Goal: Check status

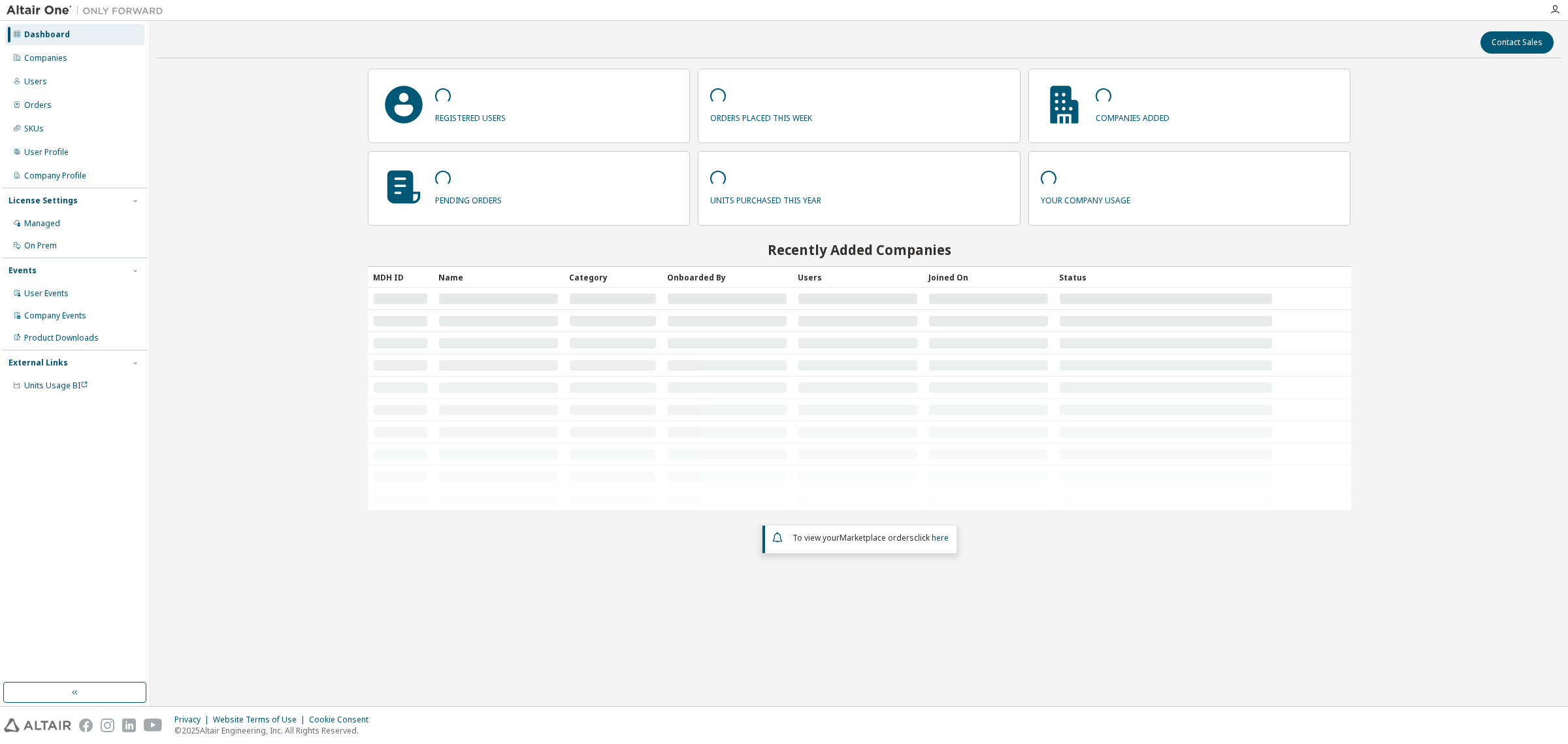
click at [63, 56] on div "Companies" at bounding box center [46, 57] width 43 height 10
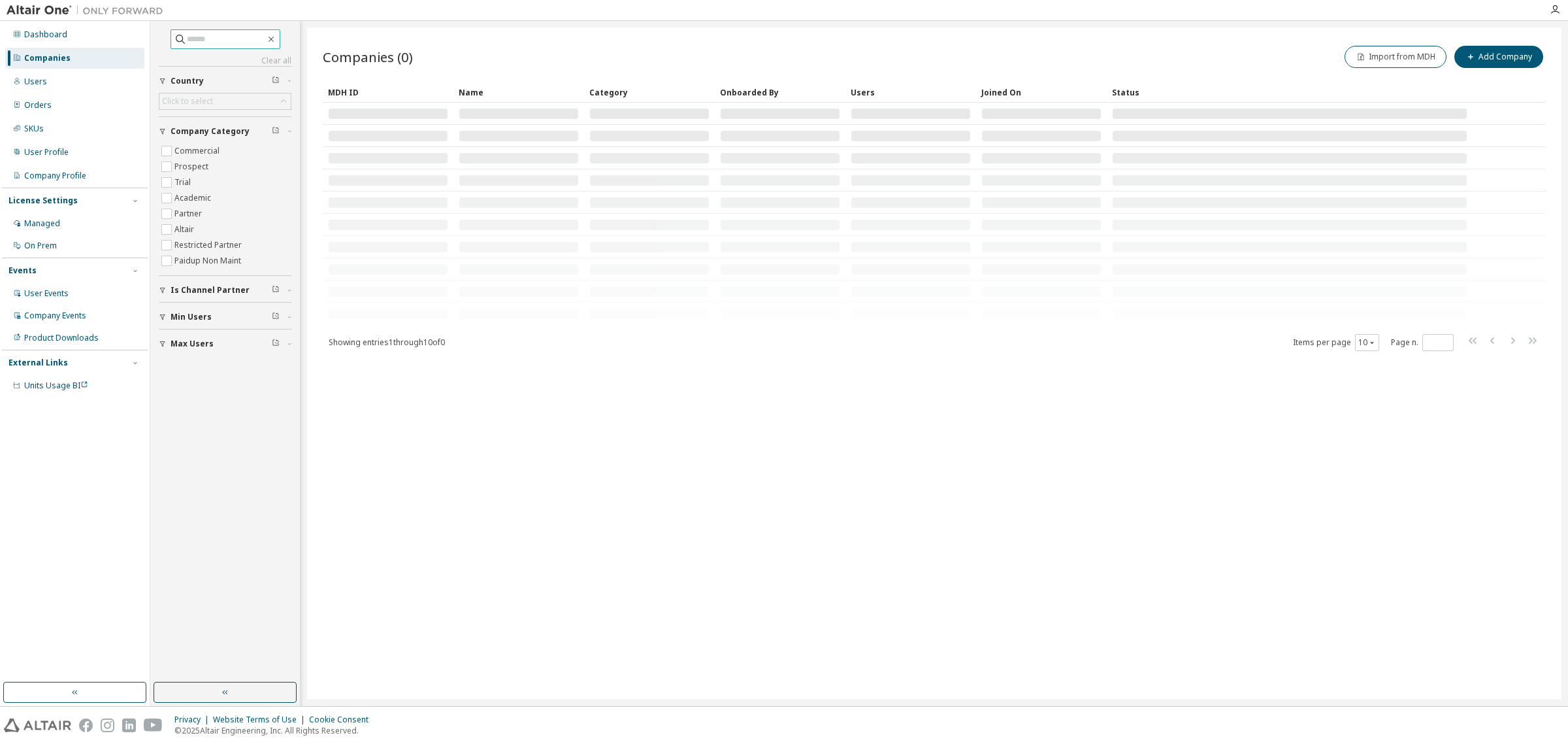
click at [194, 36] on input "text" at bounding box center [226, 39] width 79 height 13
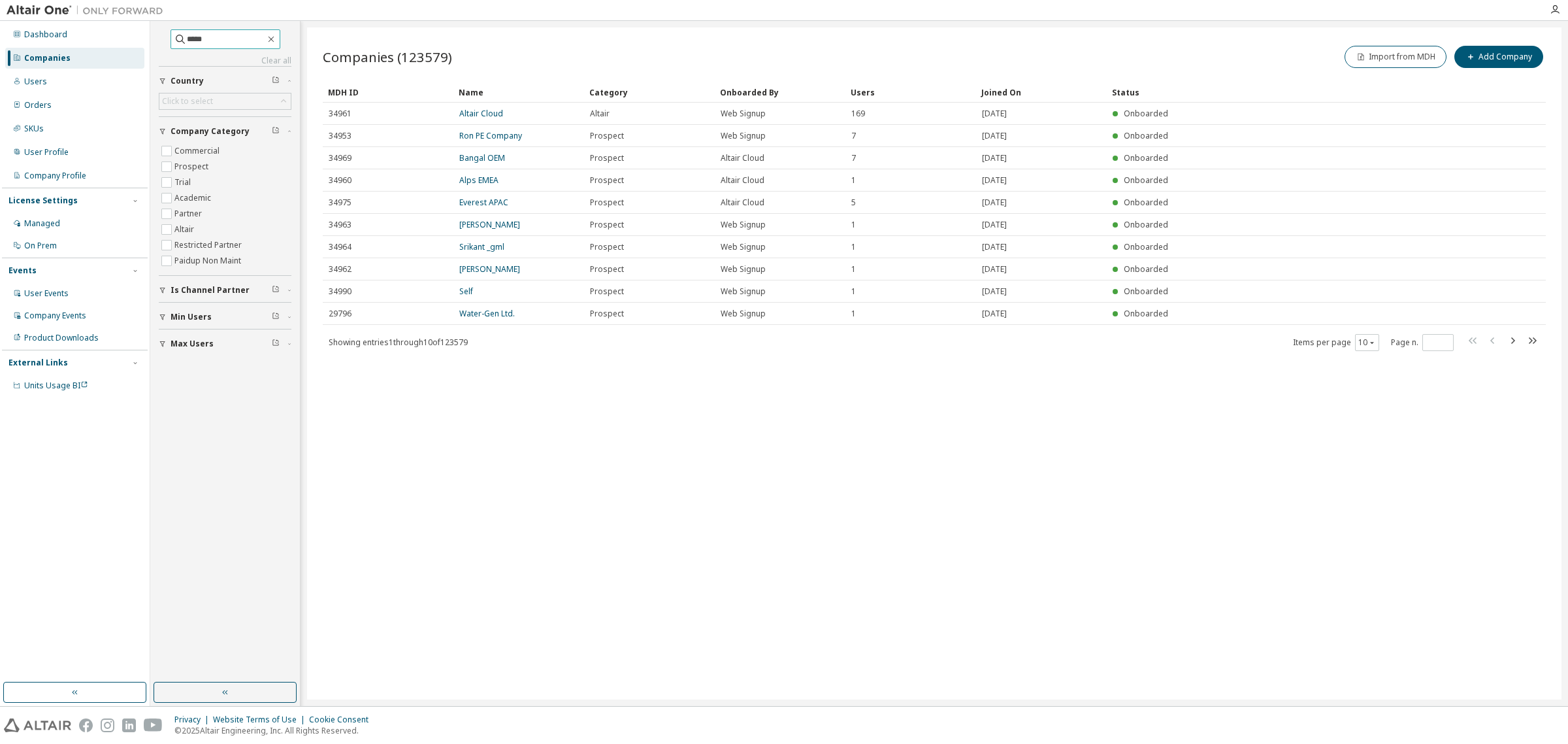
type input "*****"
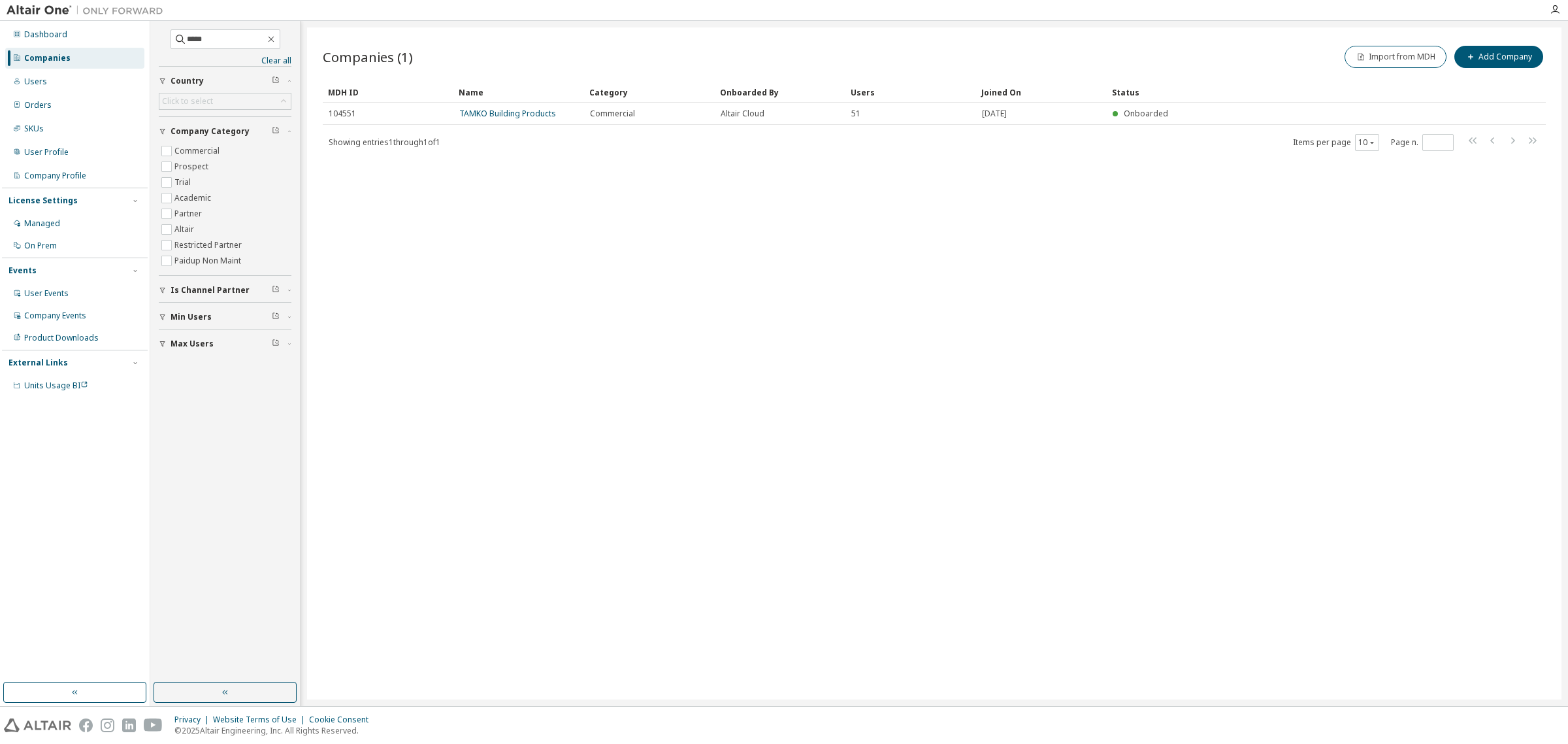
click at [530, 115] on link "TAMKO Building Products" at bounding box center [508, 113] width 97 height 11
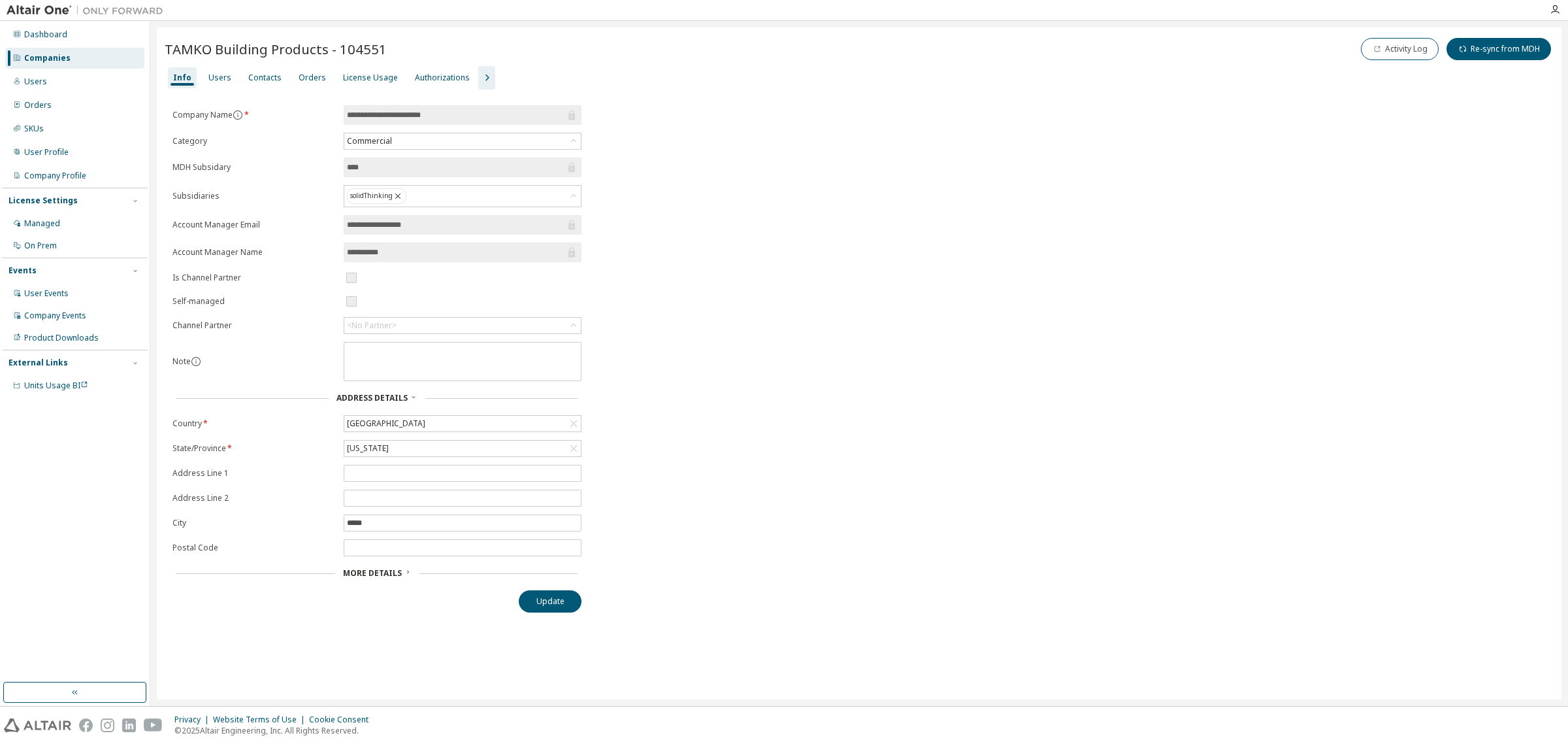
click at [377, 82] on div "License Usage" at bounding box center [371, 77] width 55 height 10
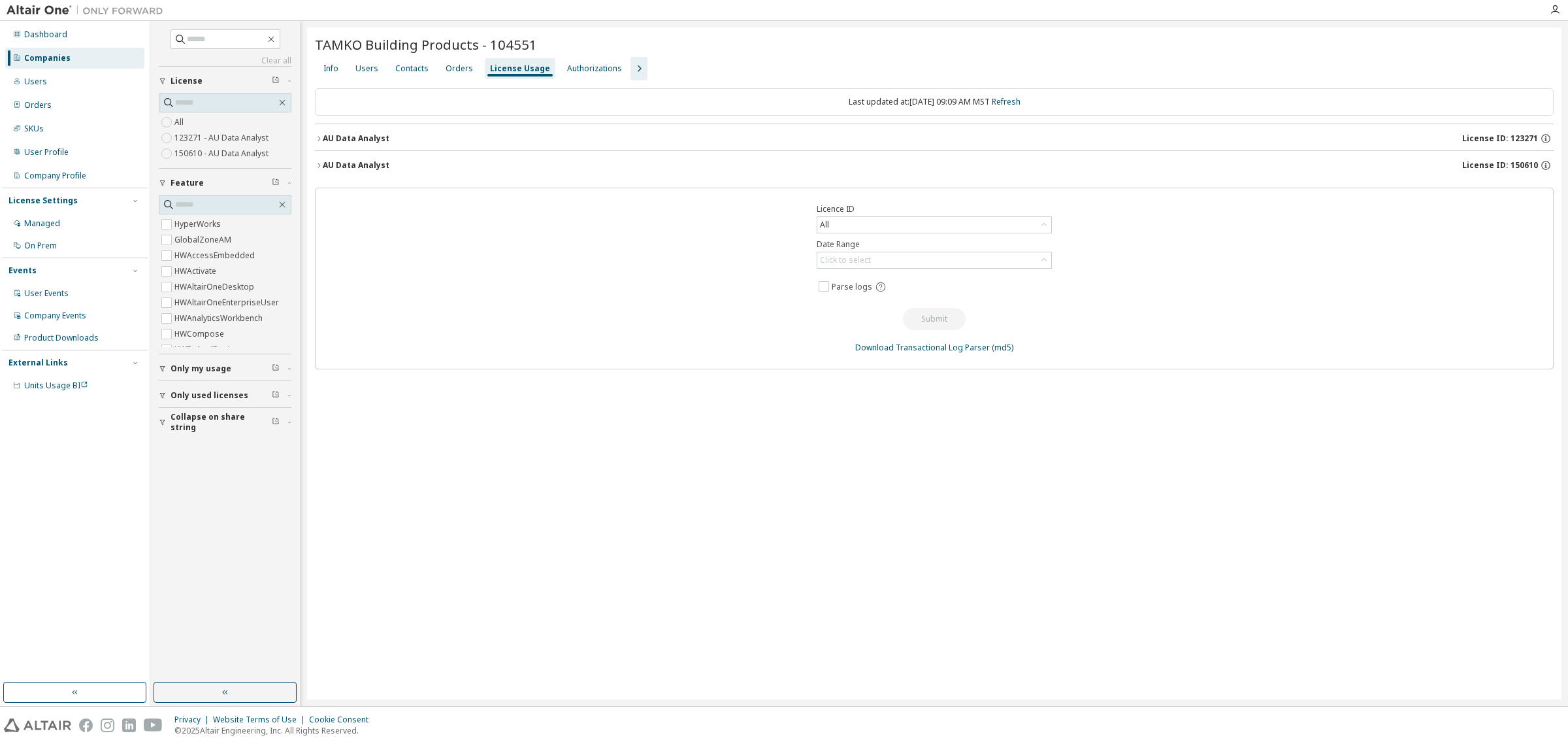
click at [321, 137] on icon "button" at bounding box center [319, 139] width 8 height 8
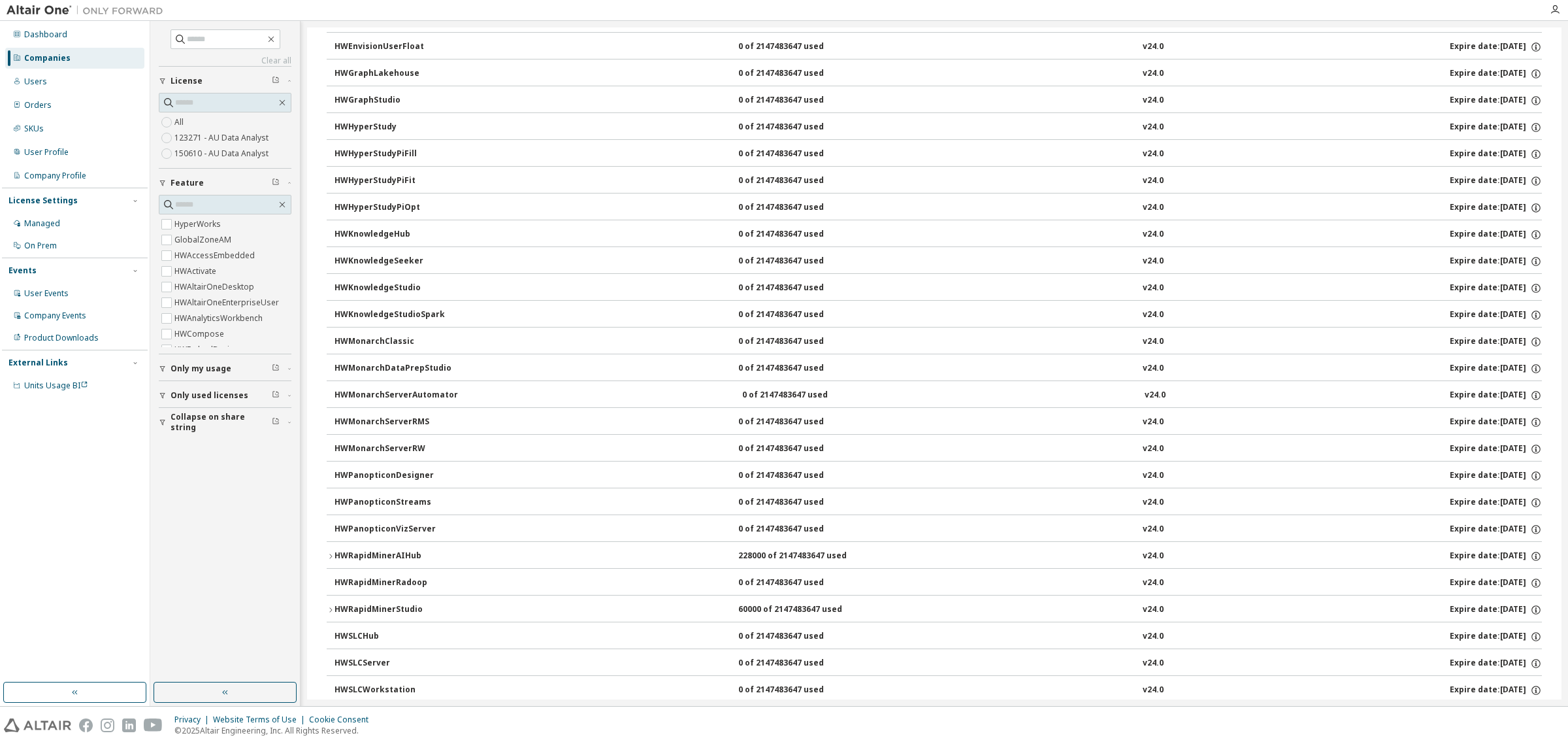
scroll to position [490, 0]
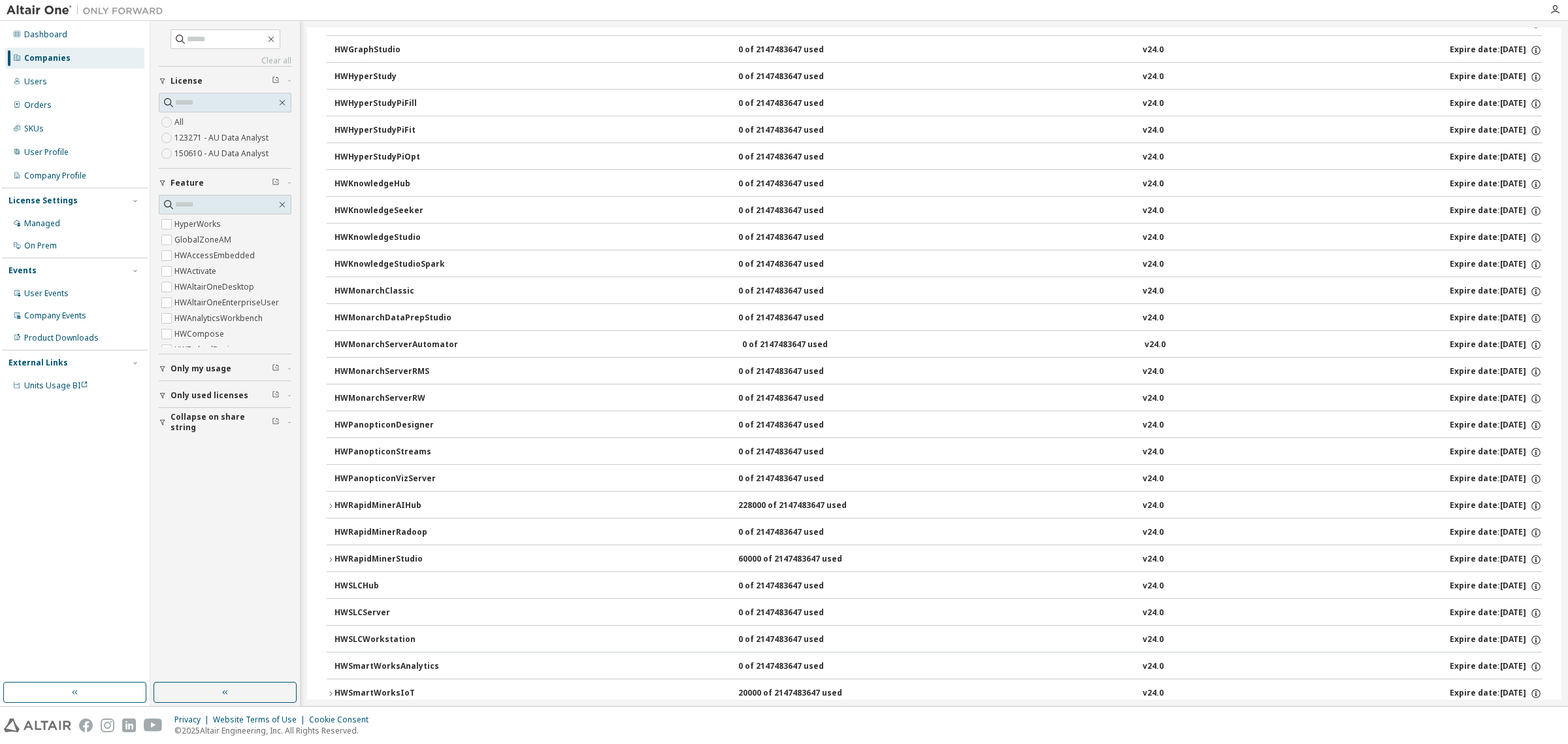
click at [407, 565] on div "HWRapidMinerStudio" at bounding box center [393, 559] width 117 height 12
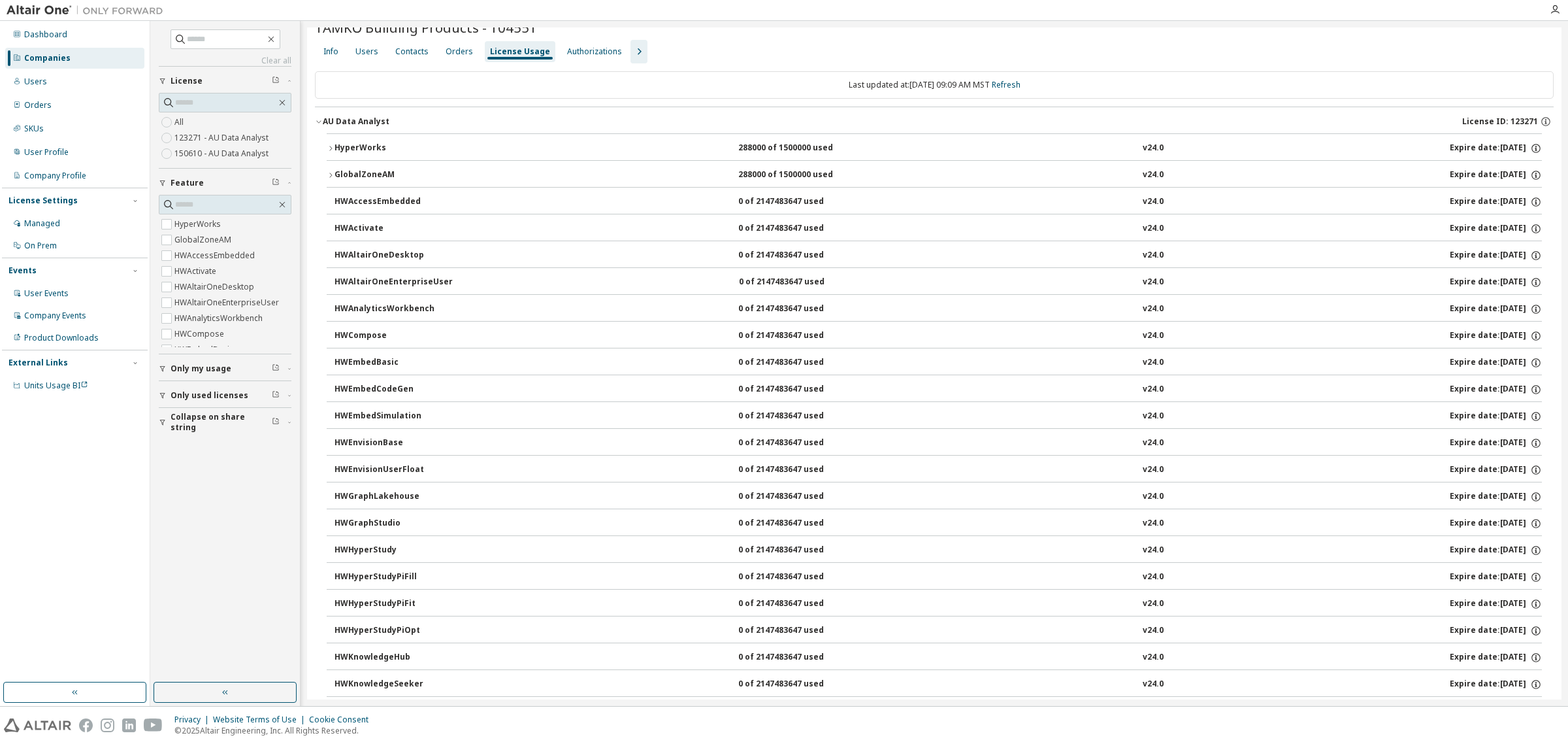
scroll to position [0, 0]
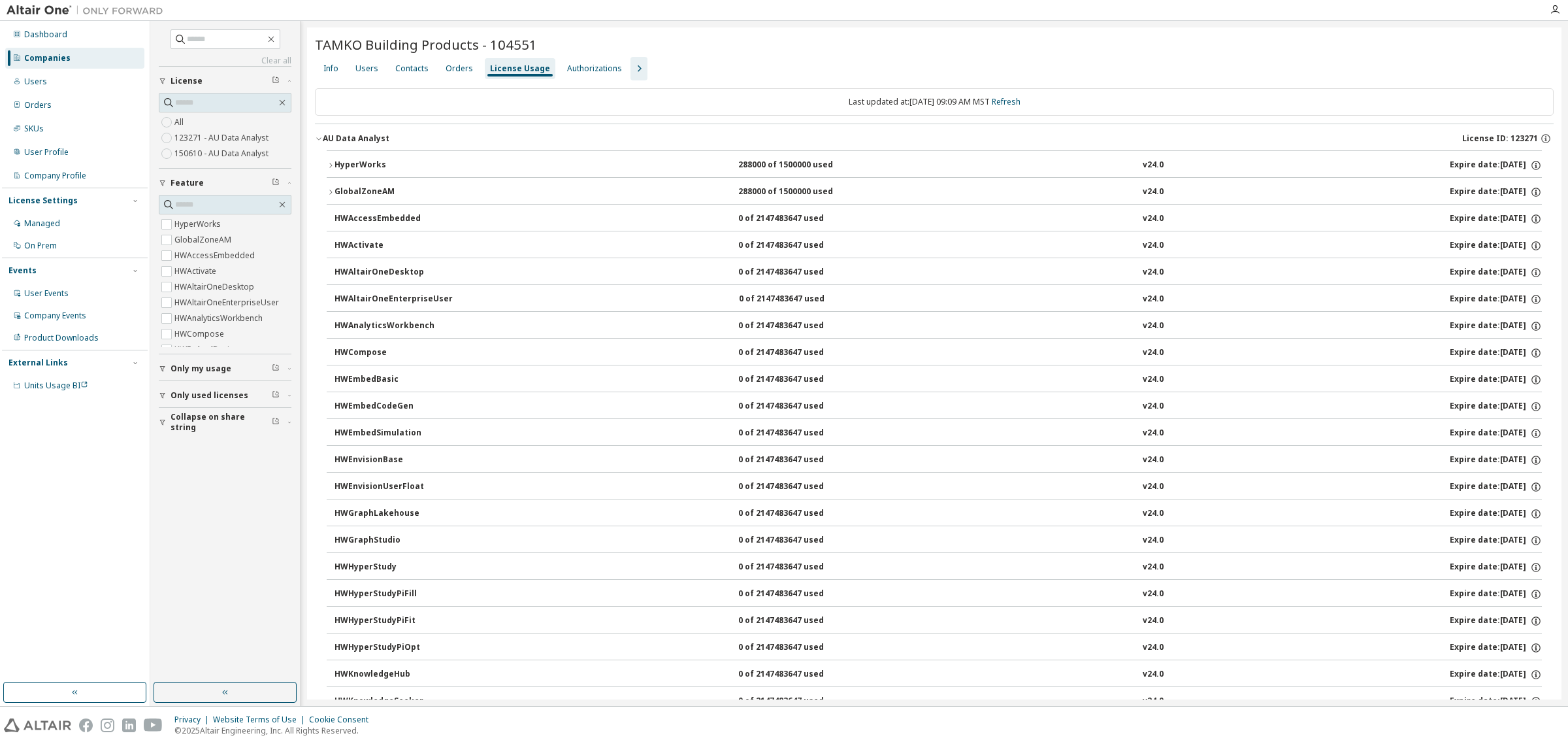
click at [318, 137] on icon "button" at bounding box center [319, 139] width 8 height 8
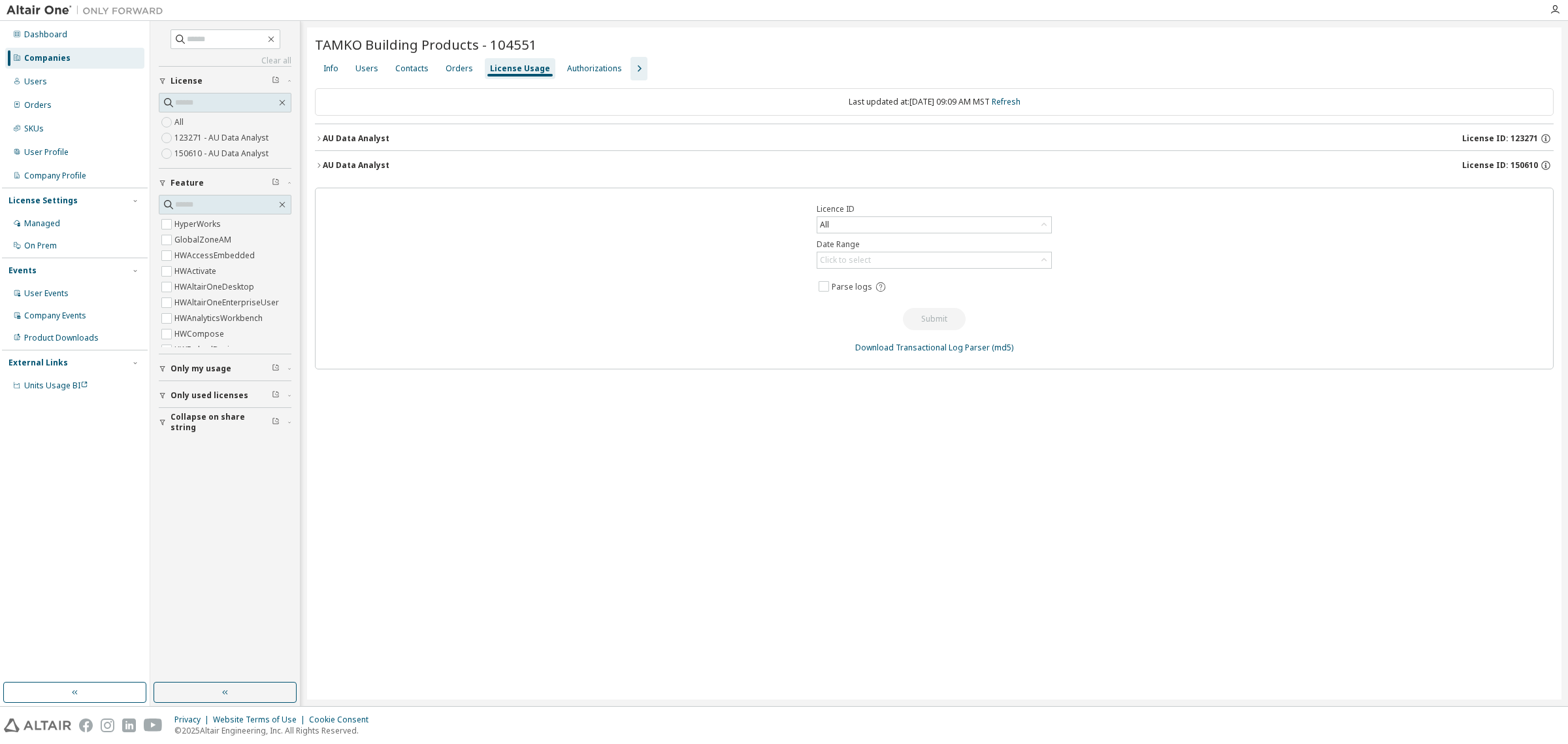
click at [317, 165] on icon "button" at bounding box center [319, 165] width 8 height 8
